Goal: Task Accomplishment & Management: Manage account settings

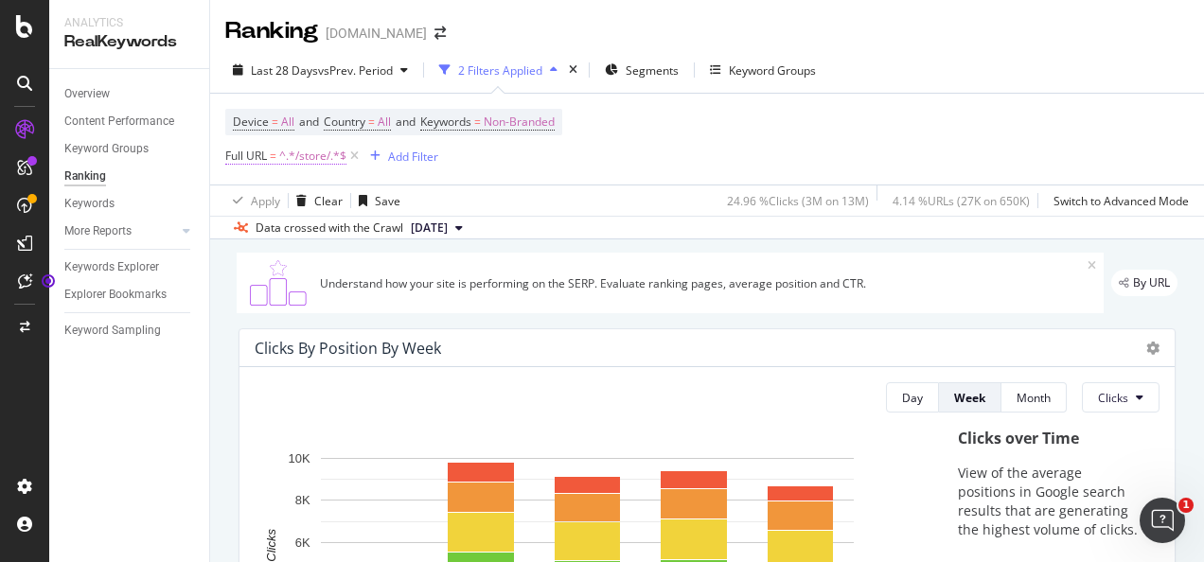
click at [317, 157] on span "^.*/store/.*$" at bounding box center [312, 156] width 67 height 27
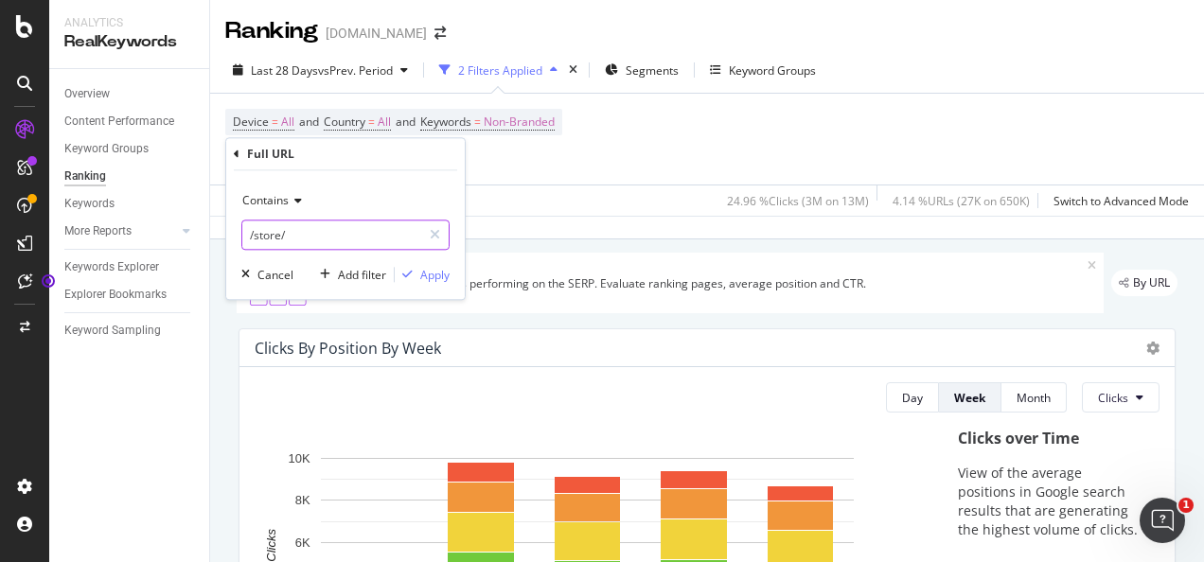
click at [303, 233] on input "/store/" at bounding box center [331, 235] width 179 height 30
type input "/c/"
click at [417, 274] on div "button" at bounding box center [408, 274] width 26 height 11
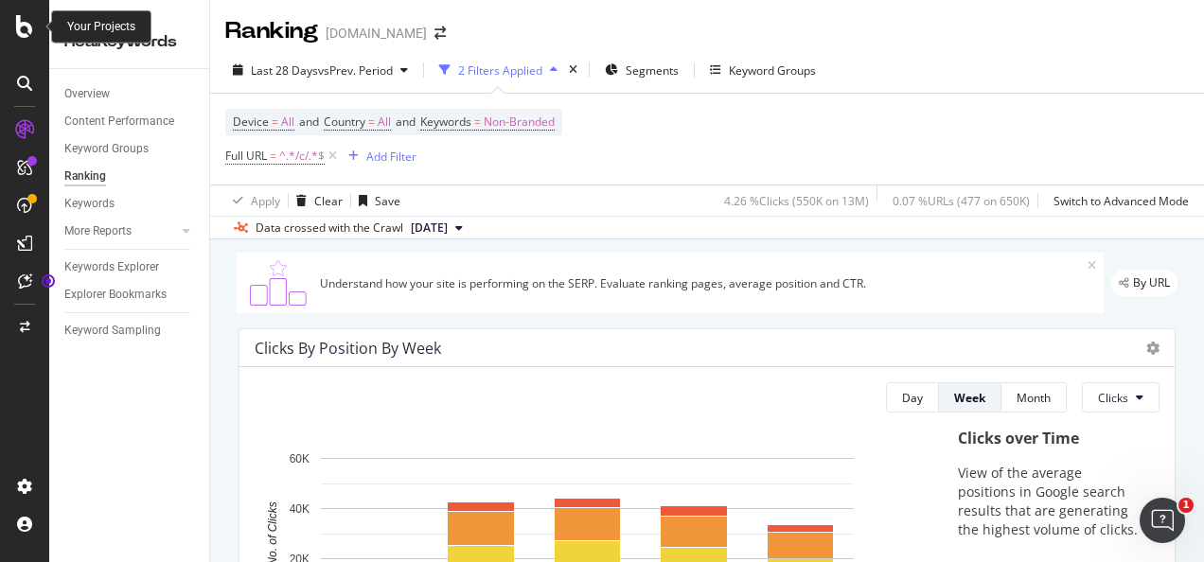
click at [26, 26] on icon at bounding box center [24, 26] width 17 height 23
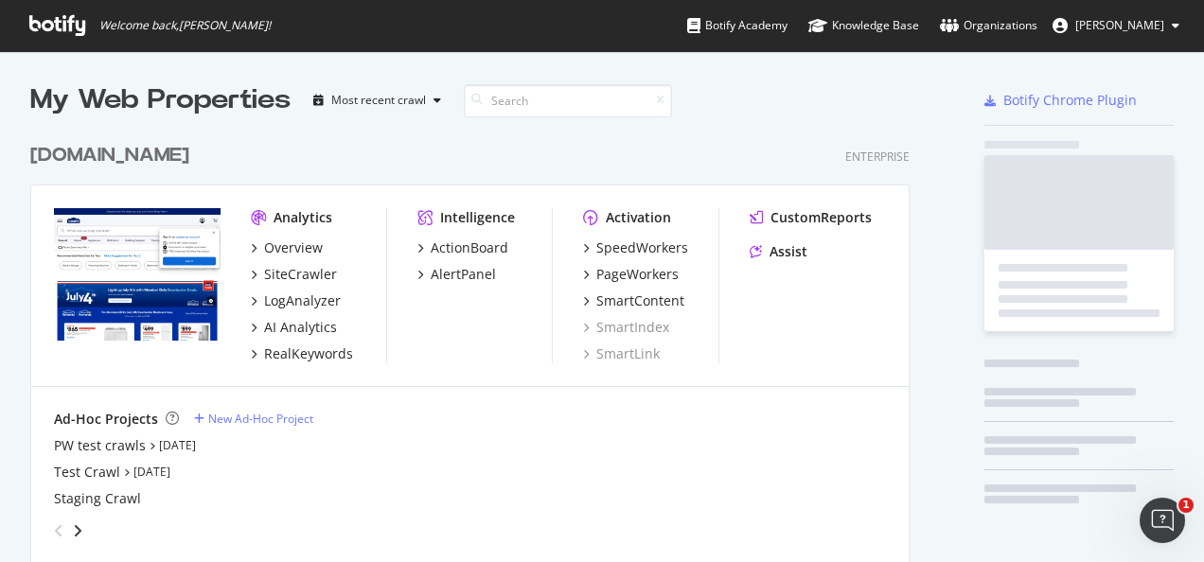
scroll to position [547, 1175]
click at [595, 23] on span "[PERSON_NAME]" at bounding box center [1119, 25] width 89 height 16
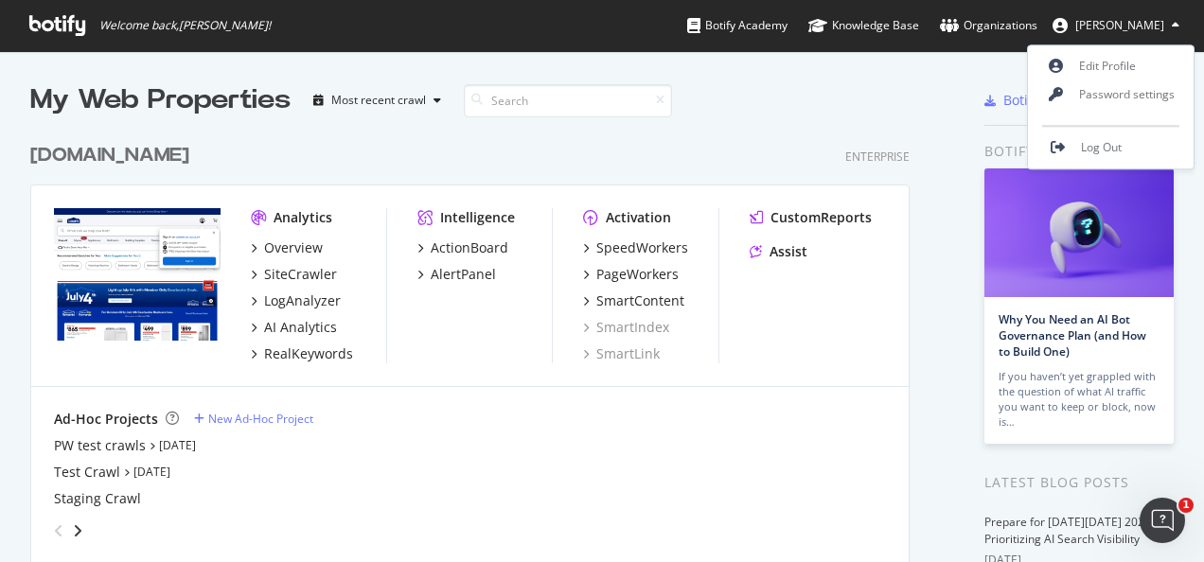
click at [595, 97] on div at bounding box center [894, 100] width 89 height 38
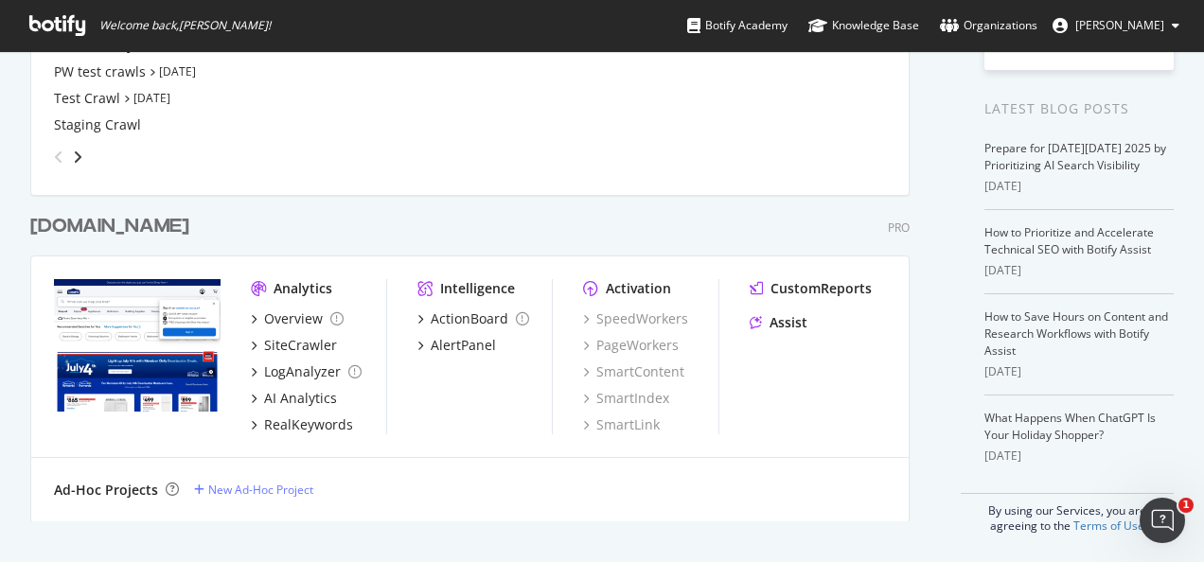
scroll to position [0, 0]
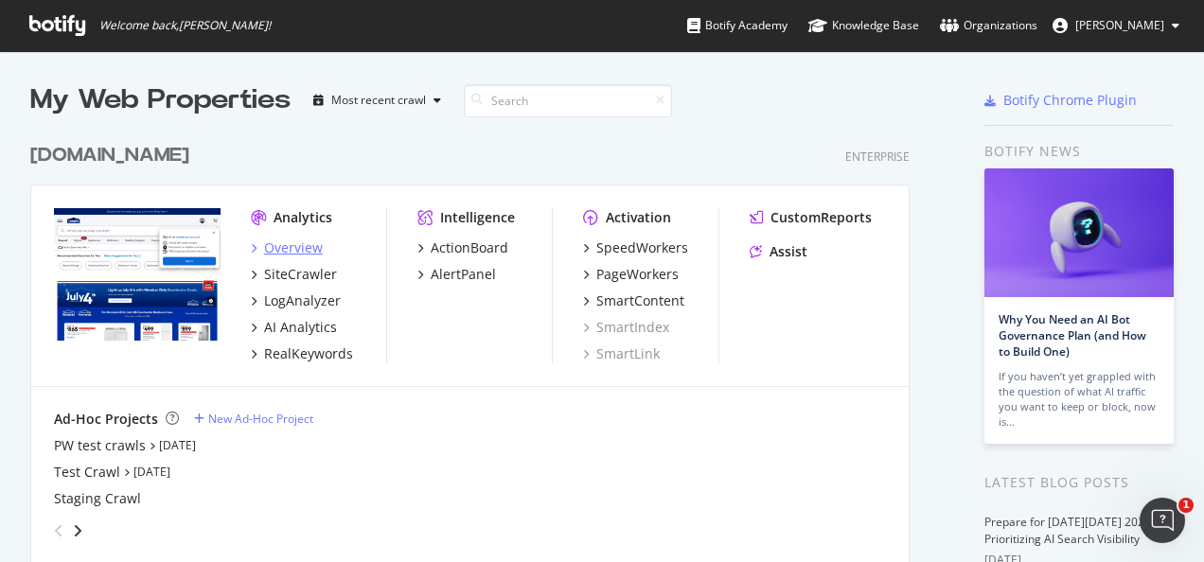
click at [273, 246] on div "Overview" at bounding box center [293, 248] width 59 height 19
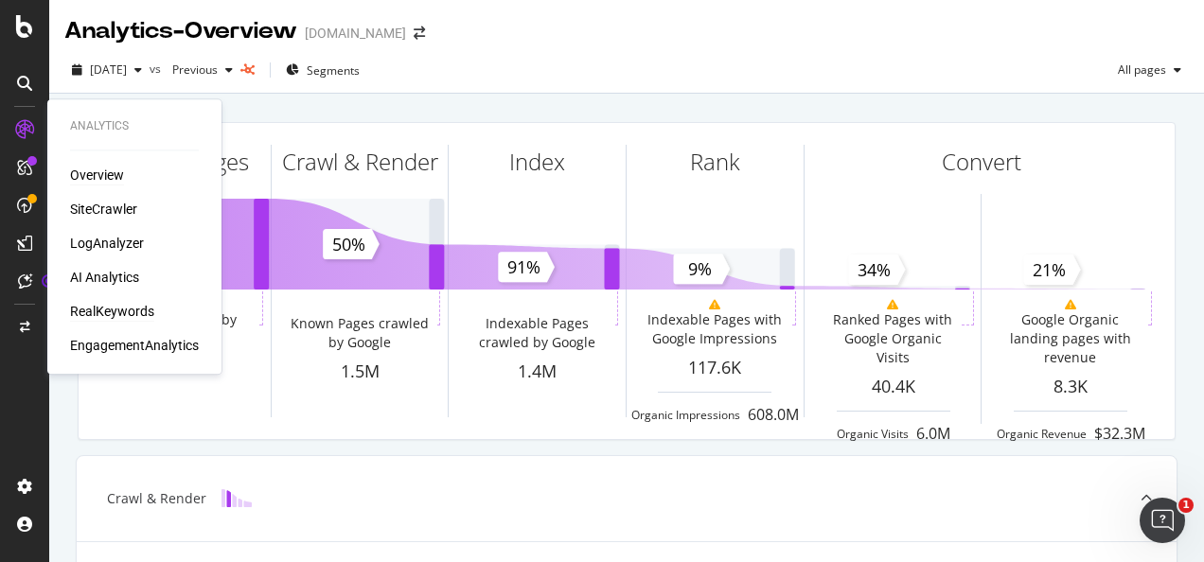
click at [138, 307] on div "RealKeywords" at bounding box center [112, 311] width 84 height 19
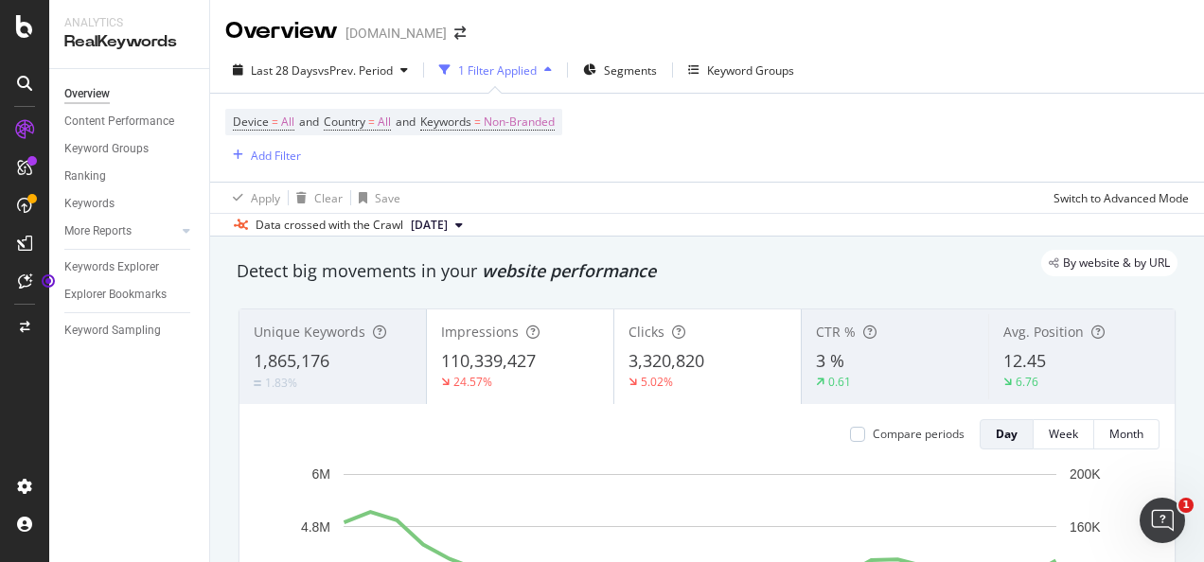
click at [595, 277] on div "Detect big movements in your website performance" at bounding box center [707, 271] width 941 height 25
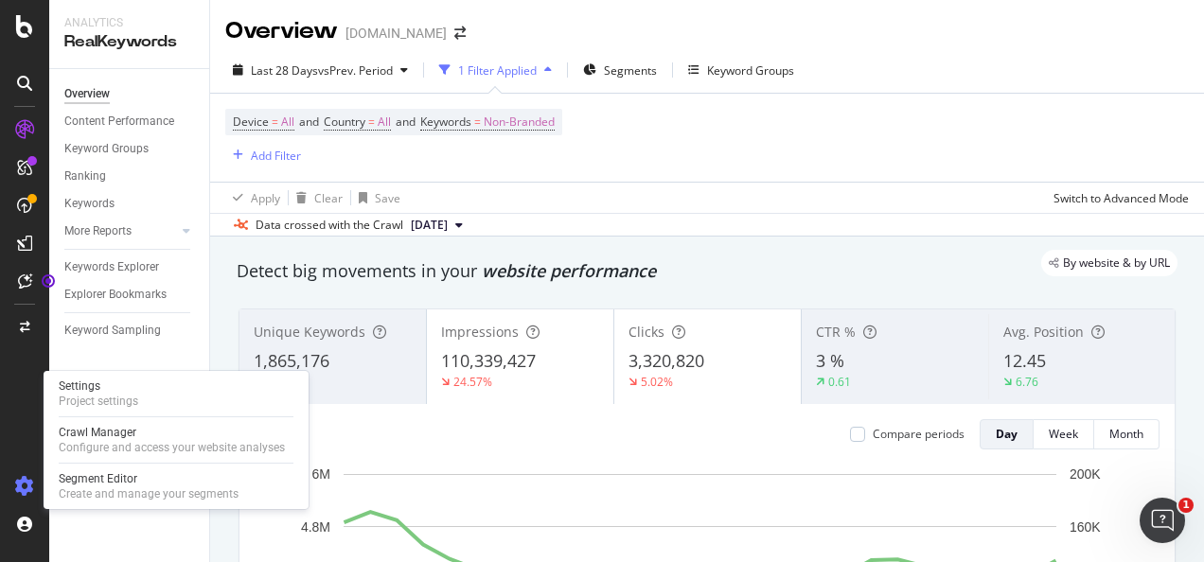
click at [13, 496] on div at bounding box center [24, 486] width 45 height 30
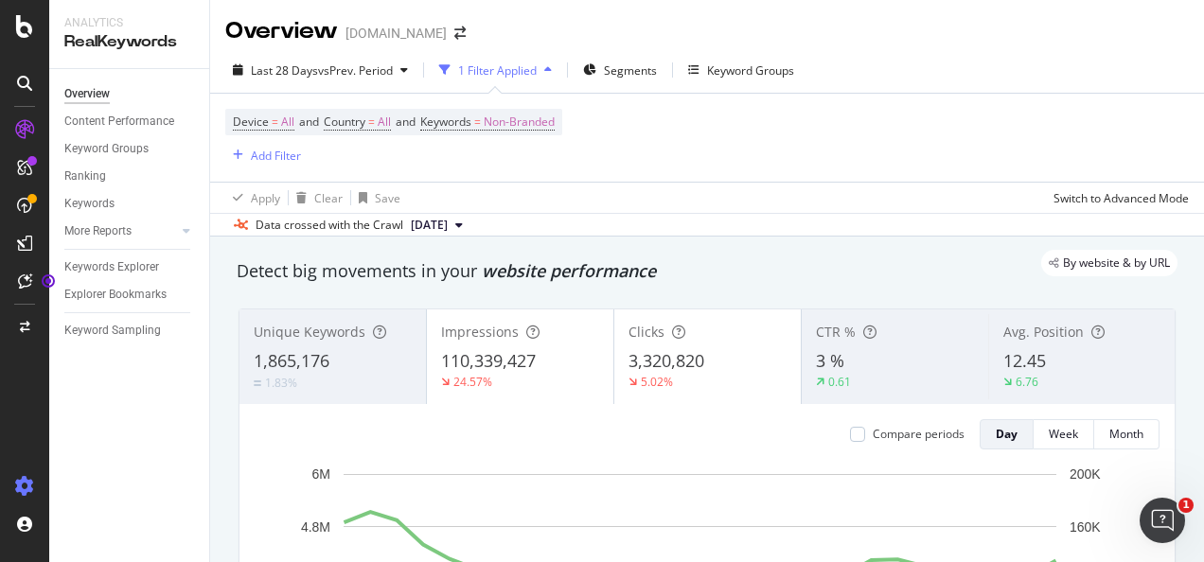
click at [15, 484] on icon at bounding box center [24, 486] width 19 height 19
click at [19, 27] on icon at bounding box center [24, 26] width 17 height 23
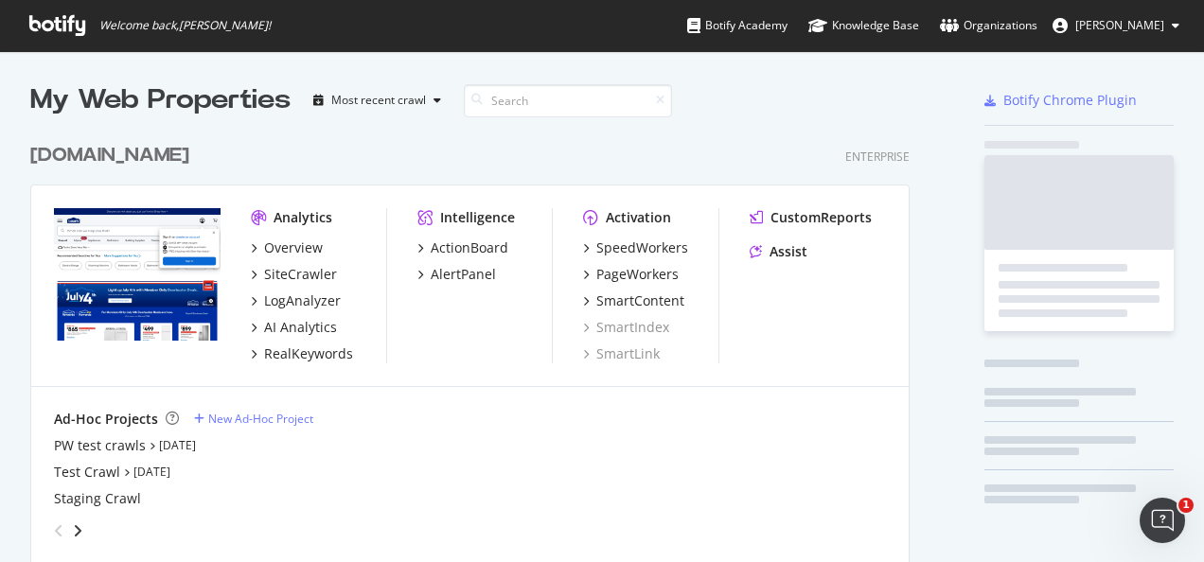
scroll to position [547, 1175]
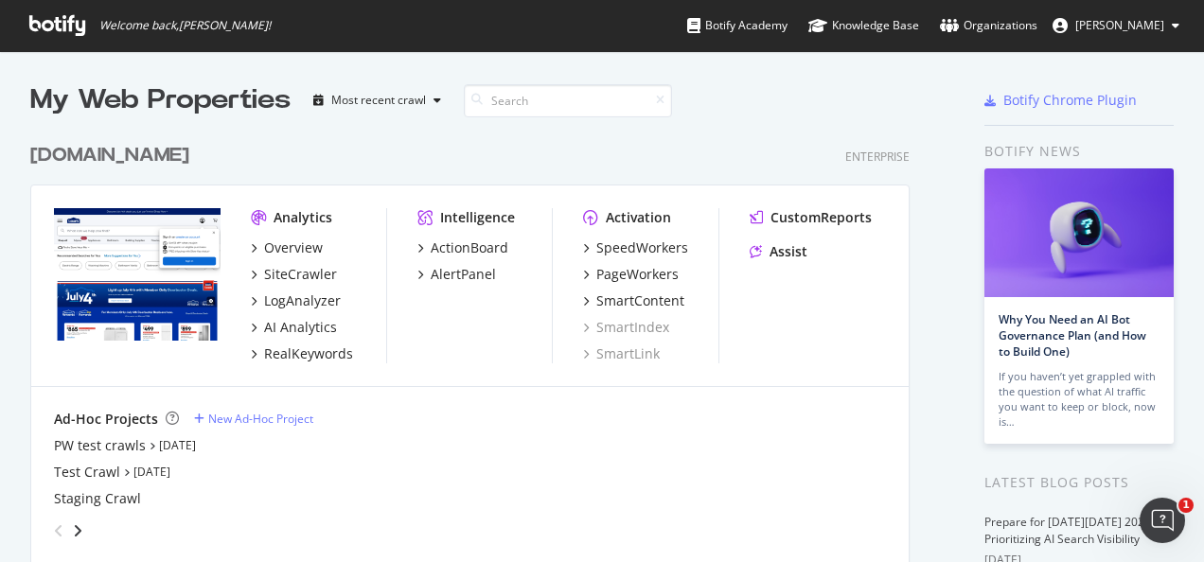
click at [595, 23] on span "[PERSON_NAME]" at bounding box center [1119, 25] width 89 height 16
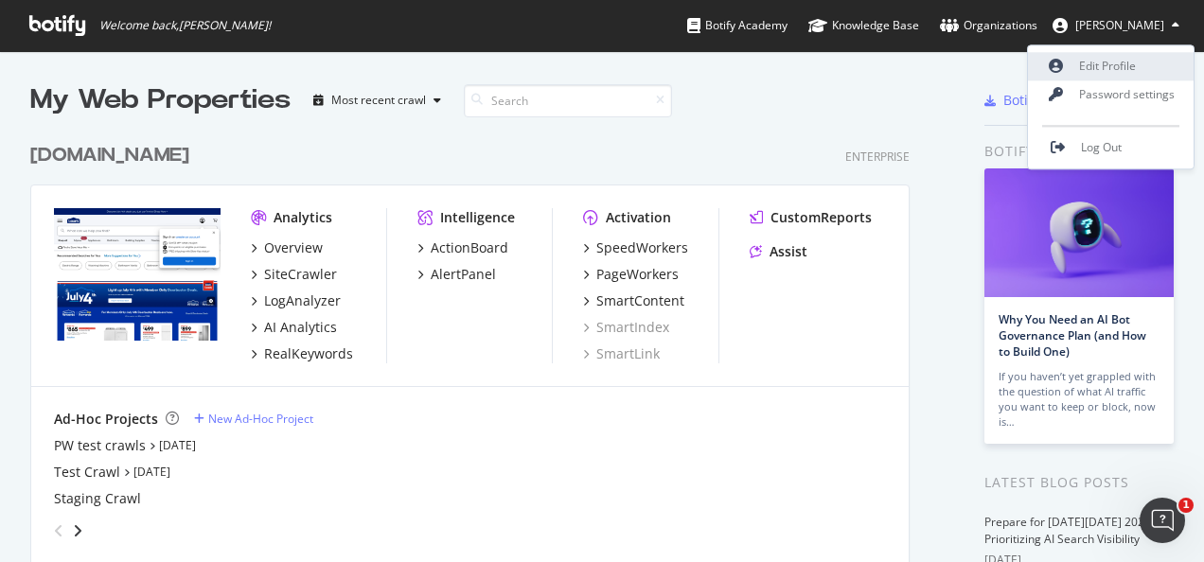
click at [595, 72] on link "Edit Profile" at bounding box center [1111, 66] width 166 height 28
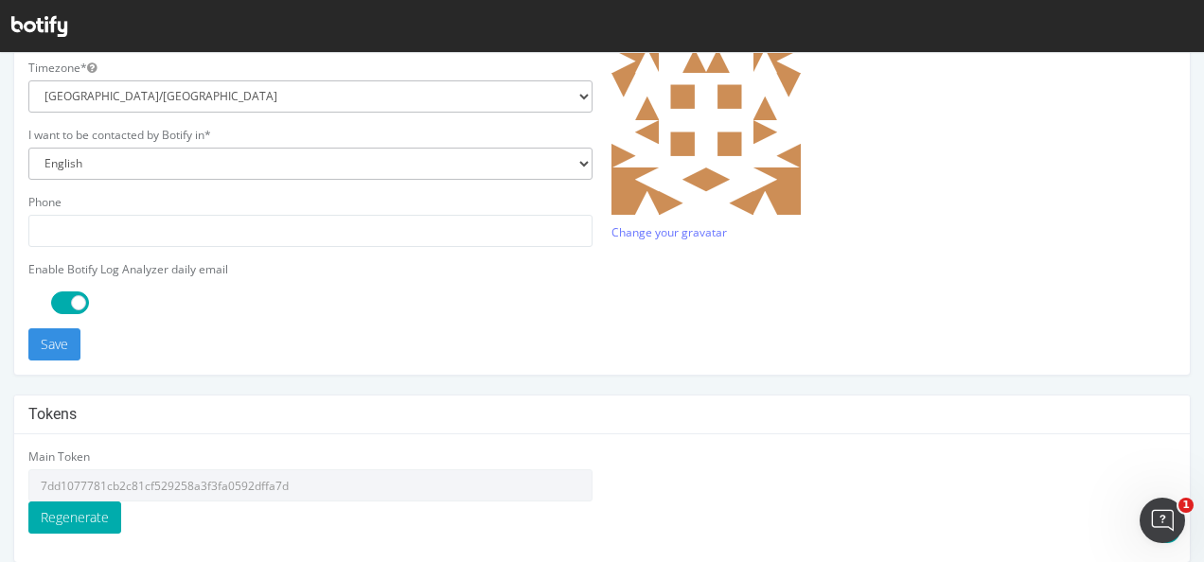
scroll to position [675, 0]
